Goal: Navigation & Orientation: Find specific page/section

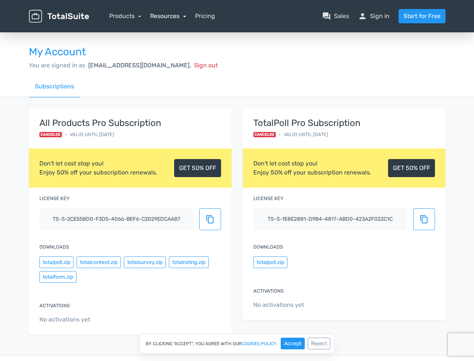
click at [168, 16] on link "Resources" at bounding box center [168, 15] width 36 height 7
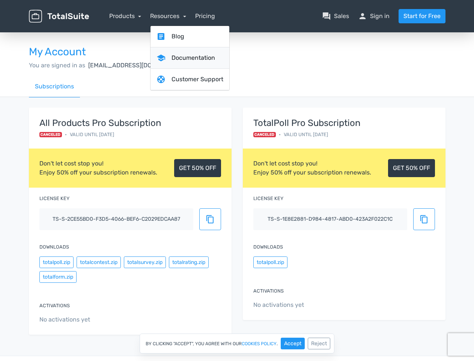
click at [168, 65] on link "school Documentation" at bounding box center [190, 57] width 79 height 21
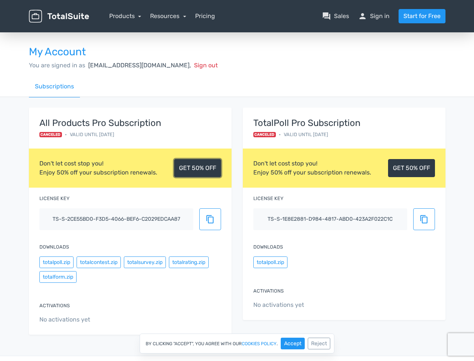
click at [198, 168] on link "GET 50% OFF" at bounding box center [197, 168] width 47 height 18
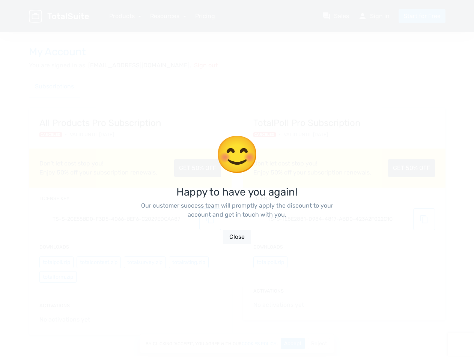
click at [56, 262] on div "😊 Happy to have you again! Our customer success team will promptly apply the di…" at bounding box center [237, 189] width 428 height 379
click at [98, 262] on div "😊 Happy to have you again! Our customer success team will promptly apply the di…" at bounding box center [237, 189] width 428 height 379
click at [145, 262] on div "😊 Happy to have you again! Our customer success team will promptly apply the di…" at bounding box center [237, 189] width 203 height 361
click at [189, 262] on div "😊 Happy to have you again! Our customer success team will promptly apply the di…" at bounding box center [237, 189] width 203 height 361
click at [58, 276] on div "😊 Happy to have you again! Our customer success team will promptly apply the di…" at bounding box center [237, 189] width 428 height 379
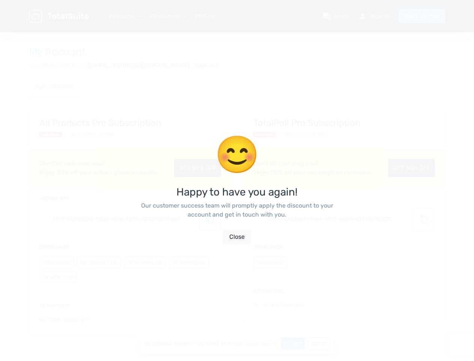
click at [412, 168] on div "😊 Happy to have you again! Our customer success team will promptly apply the di…" at bounding box center [237, 189] width 428 height 379
